Goal: Communication & Community: Answer question/provide support

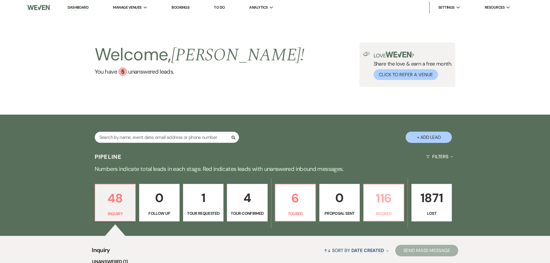
click at [386, 203] on p "116" at bounding box center [383, 197] width 33 height 19
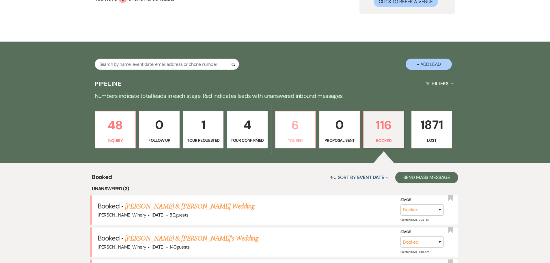
click at [297, 130] on p "6" at bounding box center [295, 124] width 33 height 19
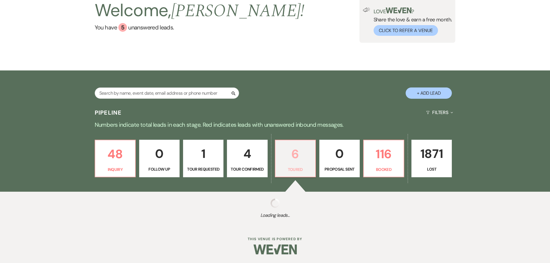
select select "5"
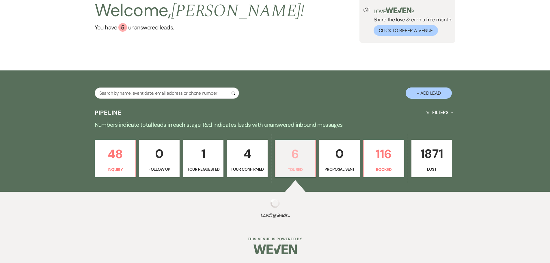
select select "5"
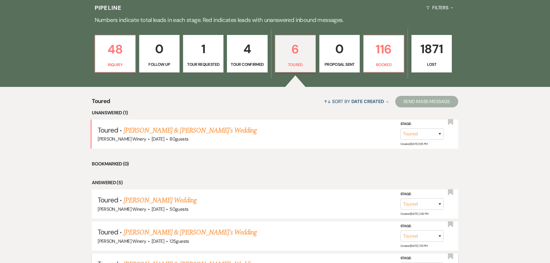
scroll to position [246, 0]
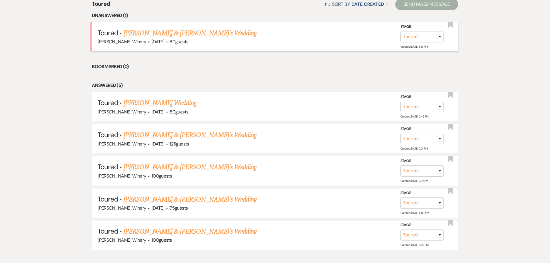
click at [174, 32] on link "[PERSON_NAME] & [PERSON_NAME]'s Wedding" at bounding box center [189, 33] width 133 height 10
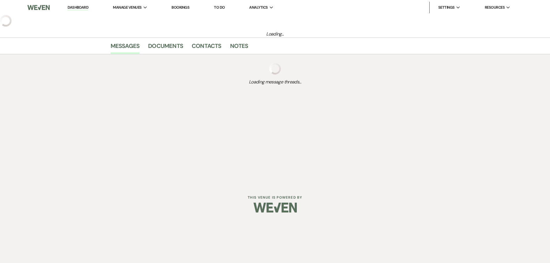
select select "5"
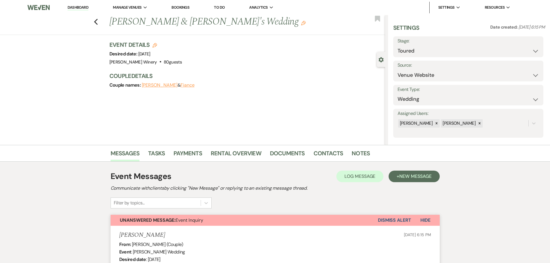
click at [82, 8] on link "Dashboard" at bounding box center [78, 7] width 21 height 5
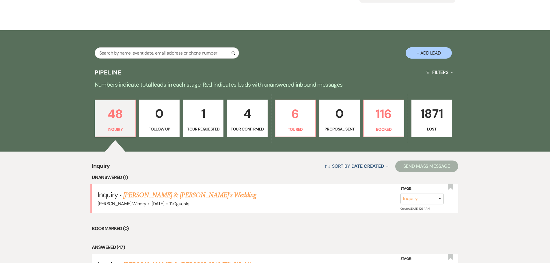
scroll to position [87, 0]
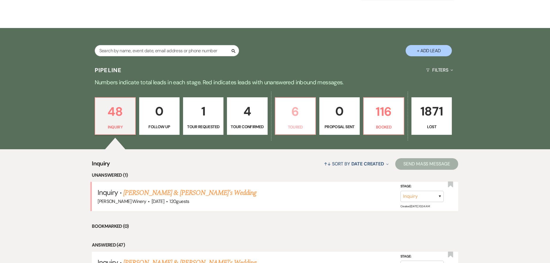
click at [294, 119] on p "6" at bounding box center [295, 111] width 33 height 19
select select "5"
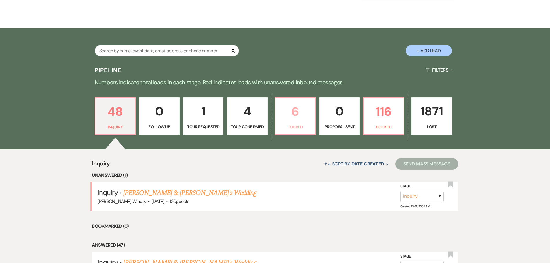
select select "5"
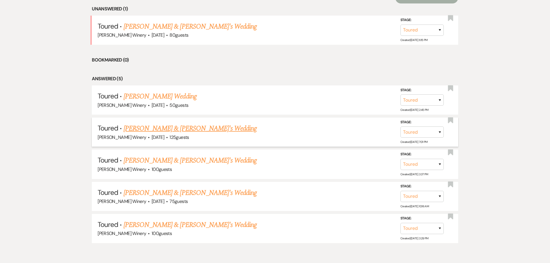
scroll to position [280, 0]
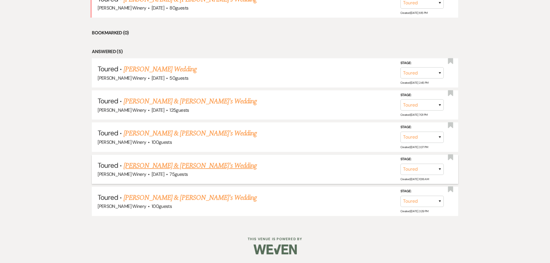
click at [159, 165] on link "[PERSON_NAME] & [PERSON_NAME]'s Wedding" at bounding box center [189, 165] width 133 height 10
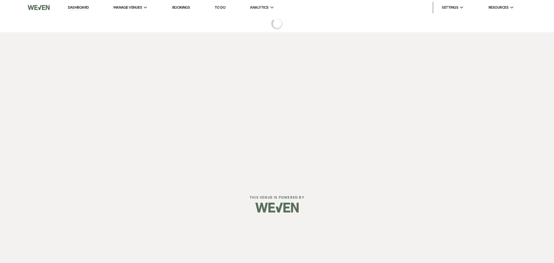
select select "5"
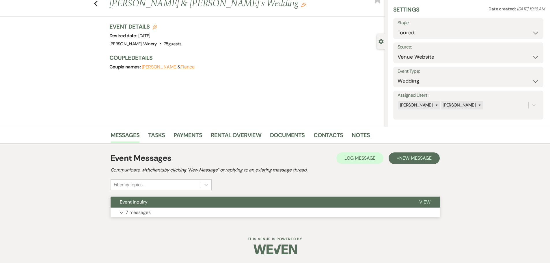
click at [181, 213] on button "Expand 7 messages" at bounding box center [274, 212] width 329 height 10
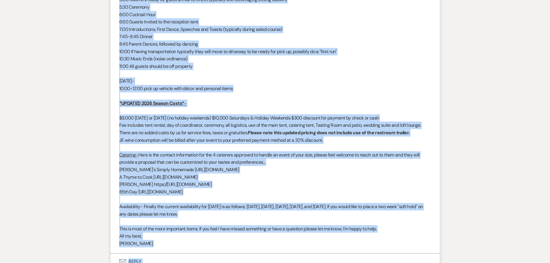
scroll to position [971, 0]
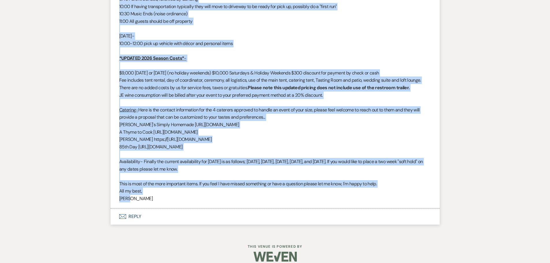
drag, startPoint x: 119, startPoint y: 44, endPoint x: 261, endPoint y: 191, distance: 204.2
copy div "Lo Ipsum & Dolorsi, Ametconse, A elit sed d eiusmo te! I utla etd ma aliq. Enim…"
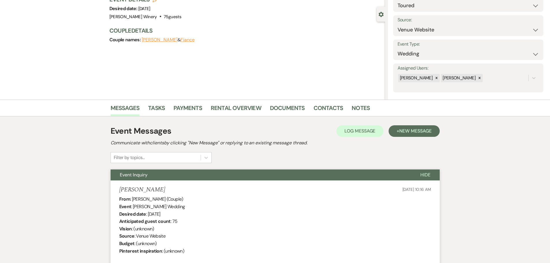
scroll to position [0, 0]
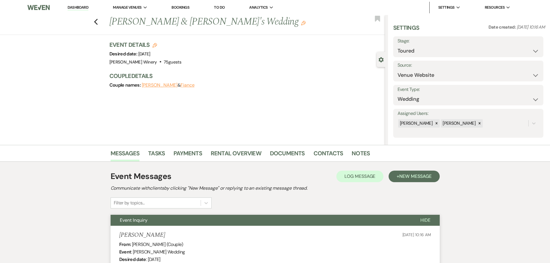
click at [82, 6] on link "Dashboard" at bounding box center [78, 7] width 21 height 5
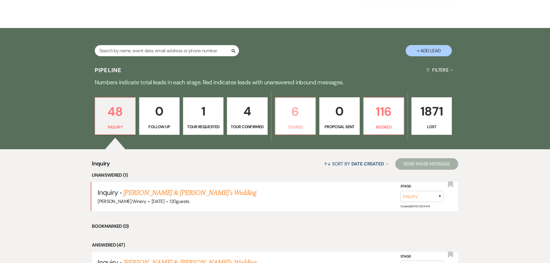
click at [302, 118] on p "6" at bounding box center [295, 111] width 33 height 19
select select "5"
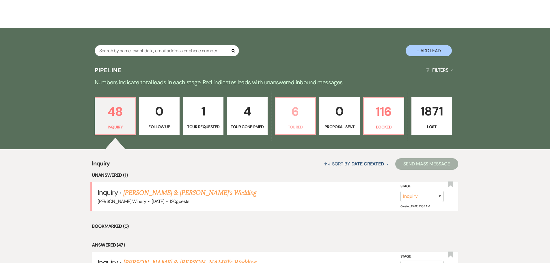
select select "5"
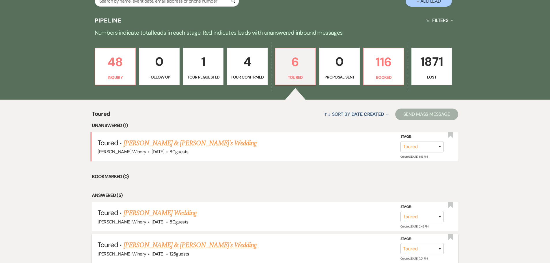
scroll to position [231, 0]
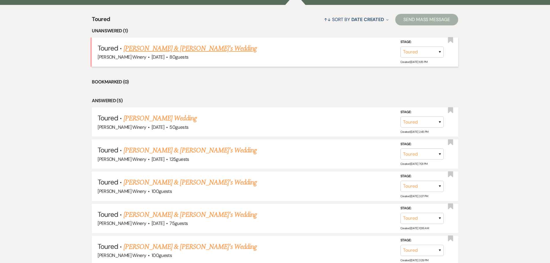
click at [158, 46] on link "[PERSON_NAME] & [PERSON_NAME]'s Wedding" at bounding box center [189, 48] width 133 height 10
select select "5"
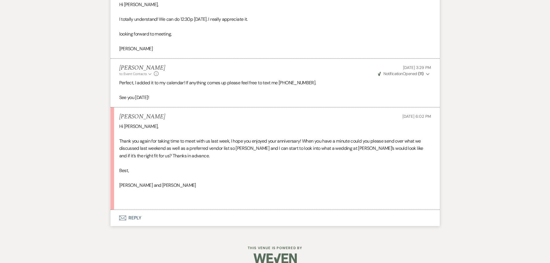
scroll to position [1541, 0]
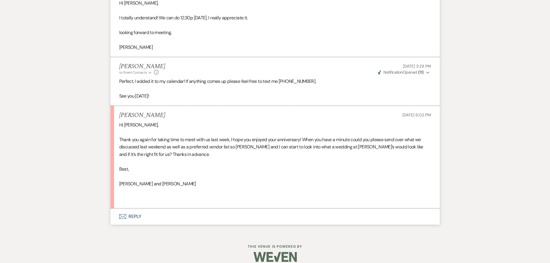
click at [140, 209] on button "Envelope Reply" at bounding box center [274, 216] width 329 height 16
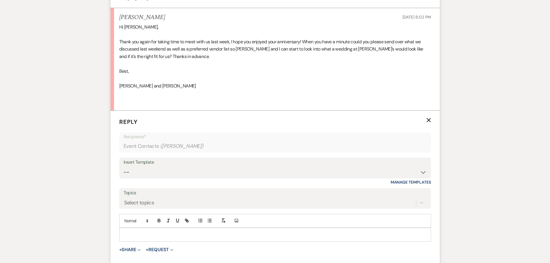
scroll to position [1652, 0]
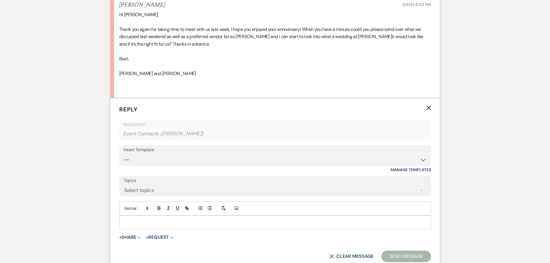
click at [132, 215] on div at bounding box center [274, 221] width 311 height 13
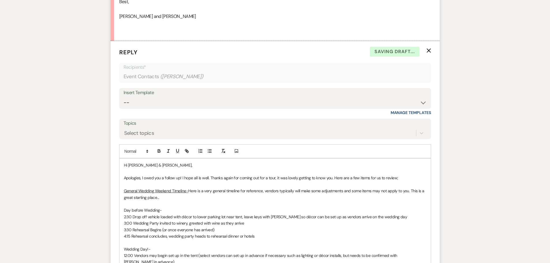
scroll to position [1709, 0]
click at [155, 162] on span "Hi [PERSON_NAME] & [PERSON_NAME]," at bounding box center [158, 164] width 69 height 5
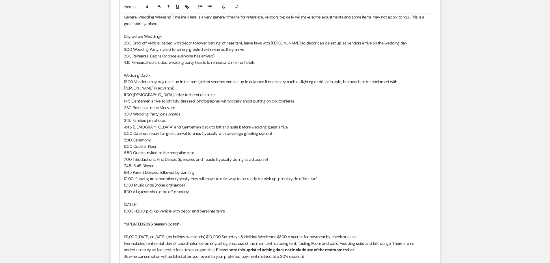
scroll to position [1854, 0]
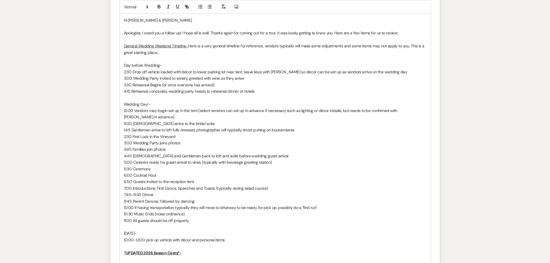
click at [136, 230] on p "[DATE]-" at bounding box center [275, 233] width 302 height 6
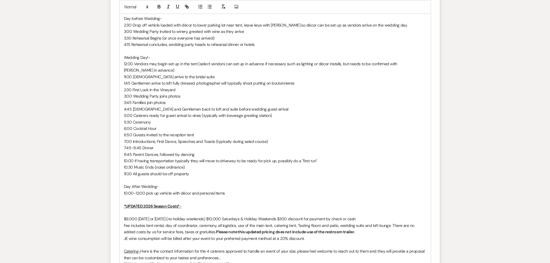
scroll to position [1998, 0]
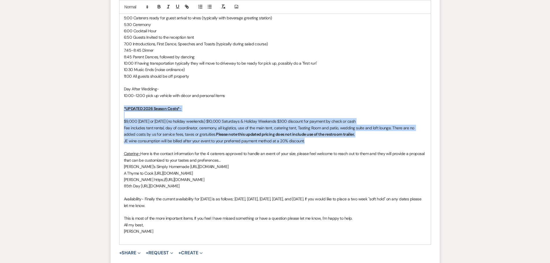
drag, startPoint x: 124, startPoint y: 92, endPoint x: 325, endPoint y: 128, distance: 203.3
click at [325, 128] on div "Hi [PERSON_NAME] & [PERSON_NAME], Apologies, I owed you a follow up! I hope all…" at bounding box center [274, 56] width 311 height 375
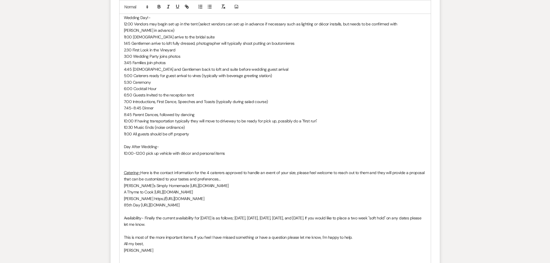
scroll to position [2019, 0]
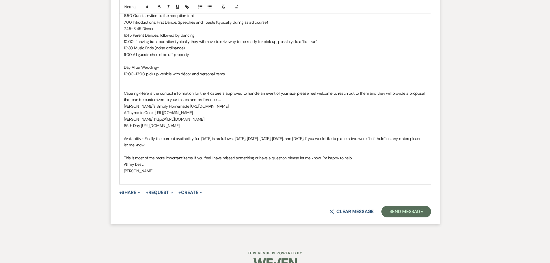
click at [144, 135] on p "Availability- Finally the current availability for [DATE] is as follows; [DATE]…" at bounding box center [275, 141] width 302 height 13
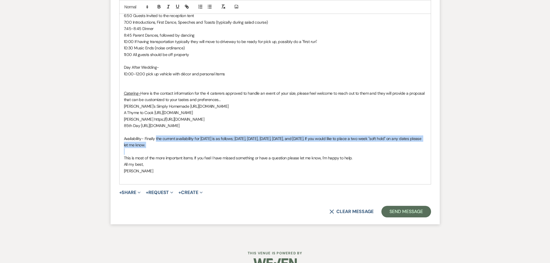
drag, startPoint x: 156, startPoint y: 124, endPoint x: 177, endPoint y: 134, distance: 23.0
click at [177, 134] on div "Hi [PERSON_NAME] & [PERSON_NAME], Apologies, I owed you a follow up! I hope all…" at bounding box center [274, 16] width 311 height 336
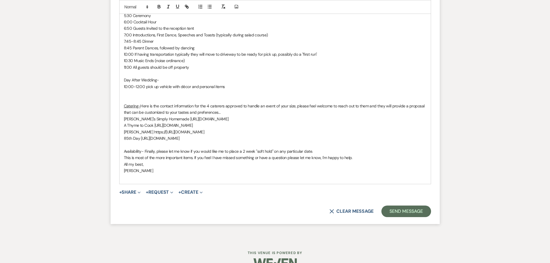
scroll to position [2013, 0]
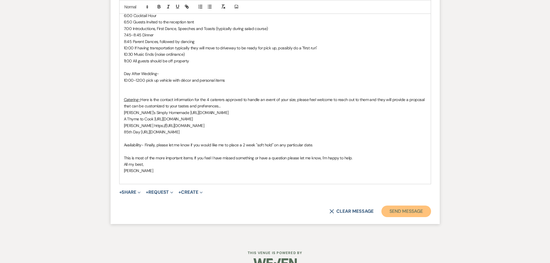
click at [404, 205] on button "Send Message" at bounding box center [405, 211] width 49 height 12
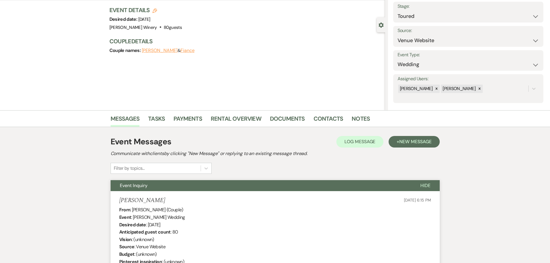
scroll to position [0, 0]
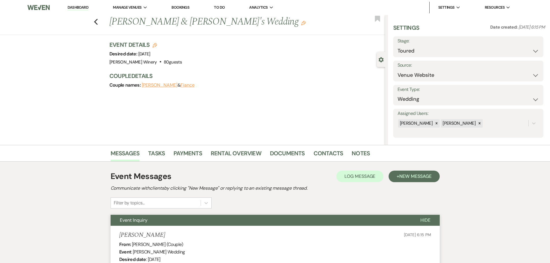
click at [77, 8] on link "Dashboard" at bounding box center [78, 7] width 21 height 5
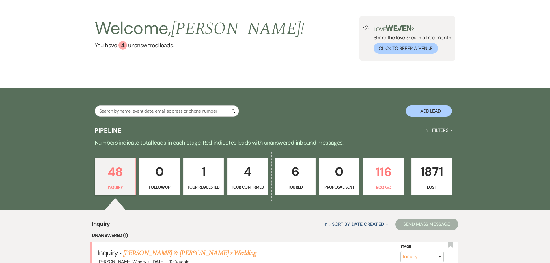
scroll to position [58, 0]
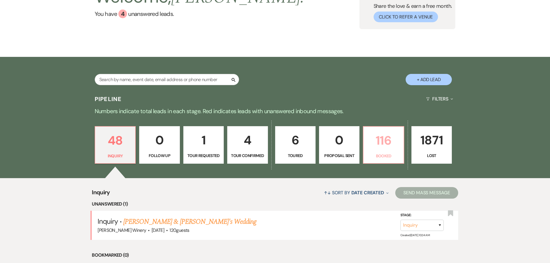
click at [391, 152] on link "116 Booked" at bounding box center [383, 145] width 41 height 38
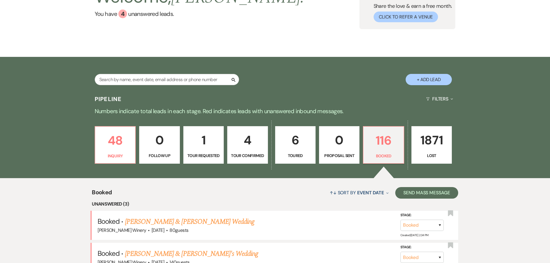
scroll to position [173, 0]
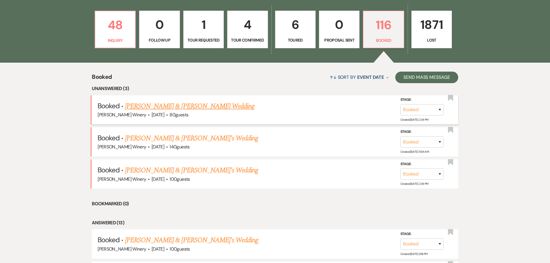
click at [203, 104] on link "[PERSON_NAME] & [PERSON_NAME] Wedding" at bounding box center [189, 106] width 129 height 10
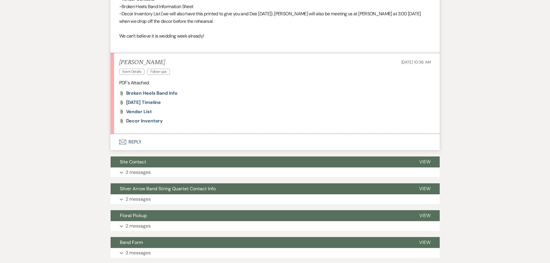
scroll to position [462, 0]
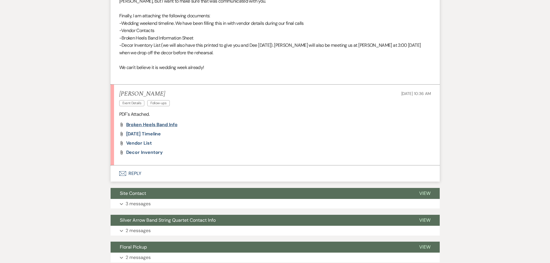
click at [172, 125] on span "Broken Heels Band Info" at bounding box center [151, 124] width 51 height 6
click at [151, 152] on span "Decor Inventory" at bounding box center [144, 152] width 37 height 6
click at [135, 143] on span "Vendor List" at bounding box center [139, 143] width 26 height 6
click at [157, 133] on span "[DATE] Timeline" at bounding box center [143, 134] width 35 height 6
